Goal: Task Accomplishment & Management: Manage account settings

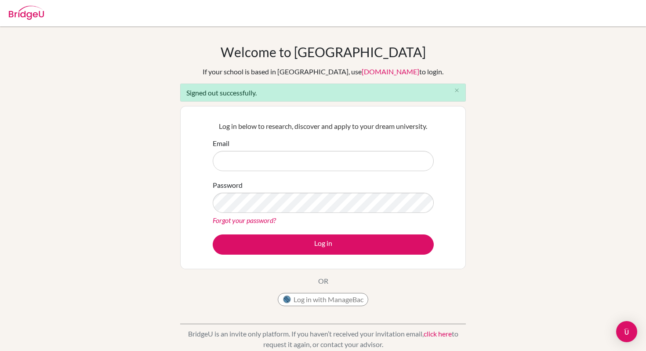
type input "[EMAIL_ADDRESS][DOMAIN_NAME]"
click at [332, 300] on button "Log in with ManageBac" at bounding box center [323, 299] width 91 height 13
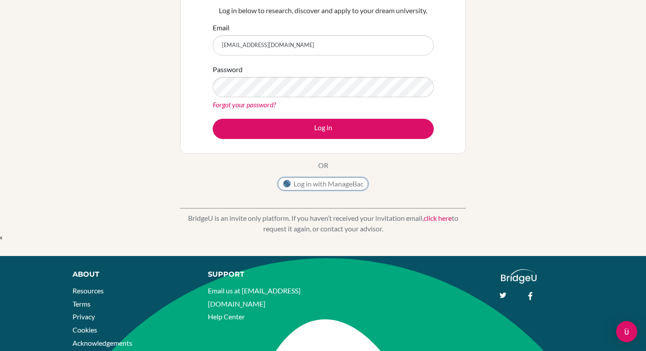
scroll to position [134, 0]
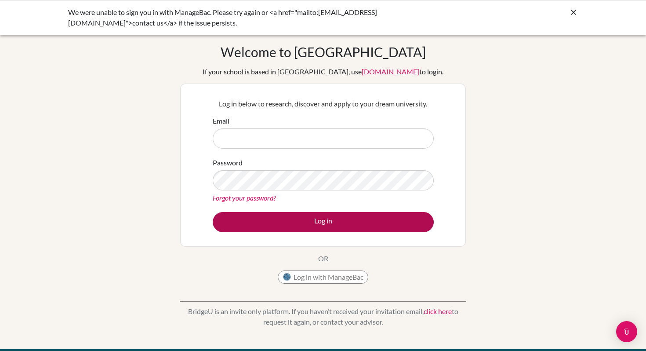
type input "[EMAIL_ADDRESS][DOMAIN_NAME]"
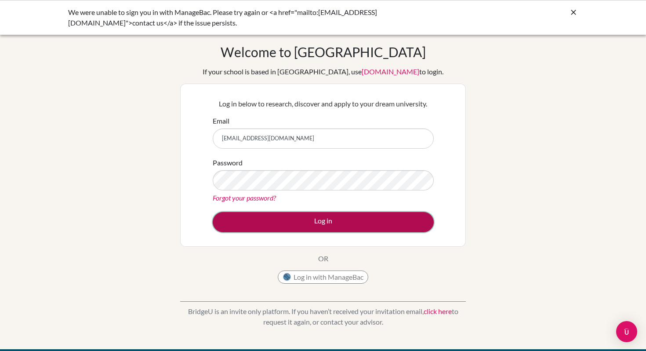
click at [301, 220] on button "Log in" at bounding box center [323, 222] width 221 height 20
